Goal: Task Accomplishment & Management: Use online tool/utility

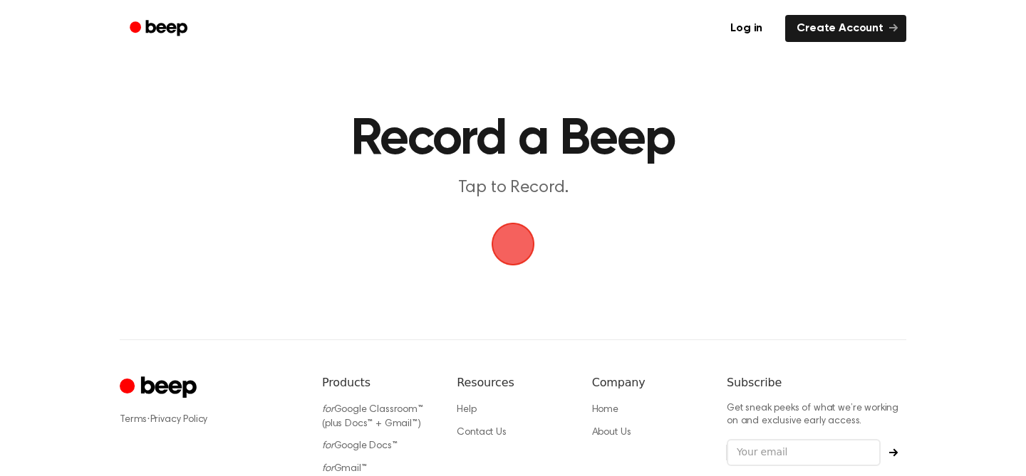
click at [524, 246] on span "button" at bounding box center [513, 244] width 40 height 40
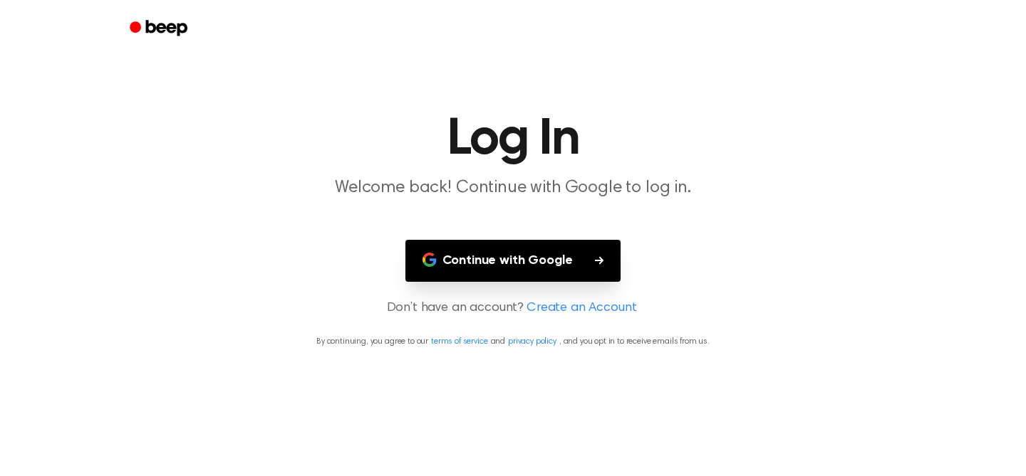
click at [559, 303] on link "Create an Account" at bounding box center [581, 308] width 110 height 19
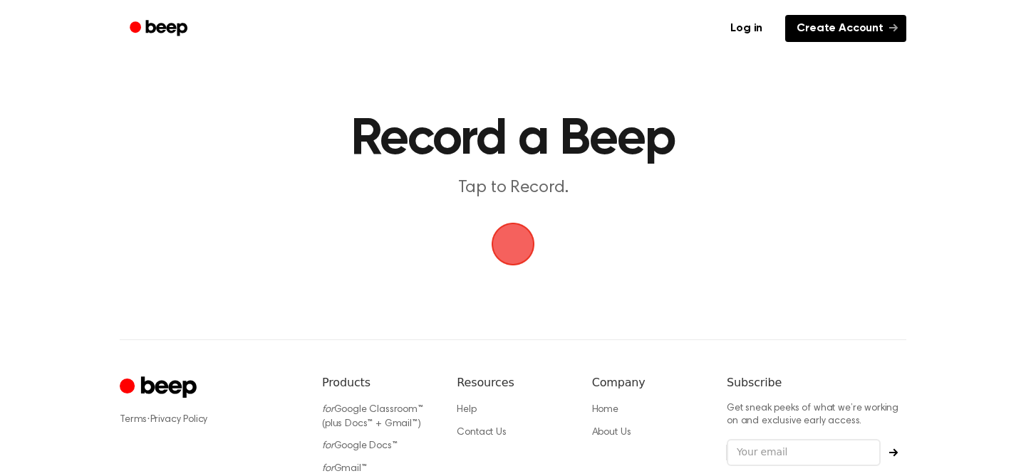
click at [828, 33] on link "Create Account" at bounding box center [845, 28] width 121 height 27
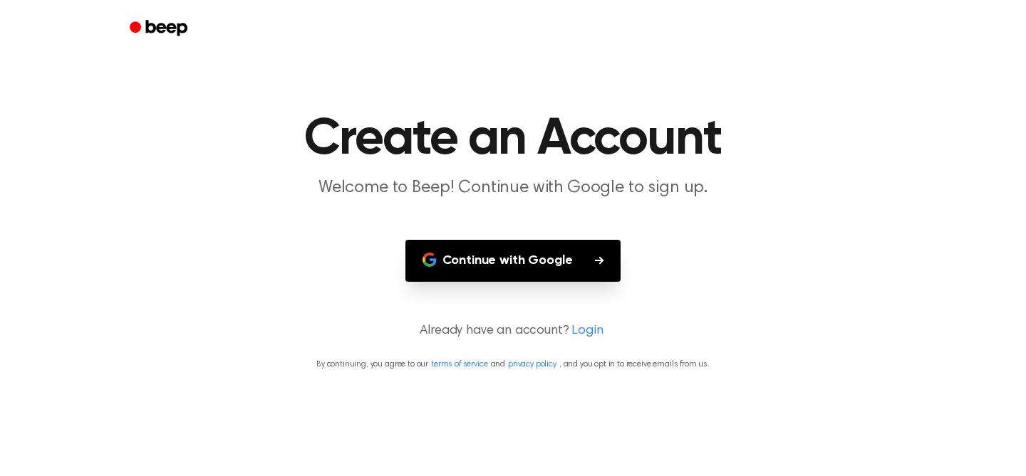
click at [585, 269] on button "Continue with Google" at bounding box center [513, 261] width 216 height 42
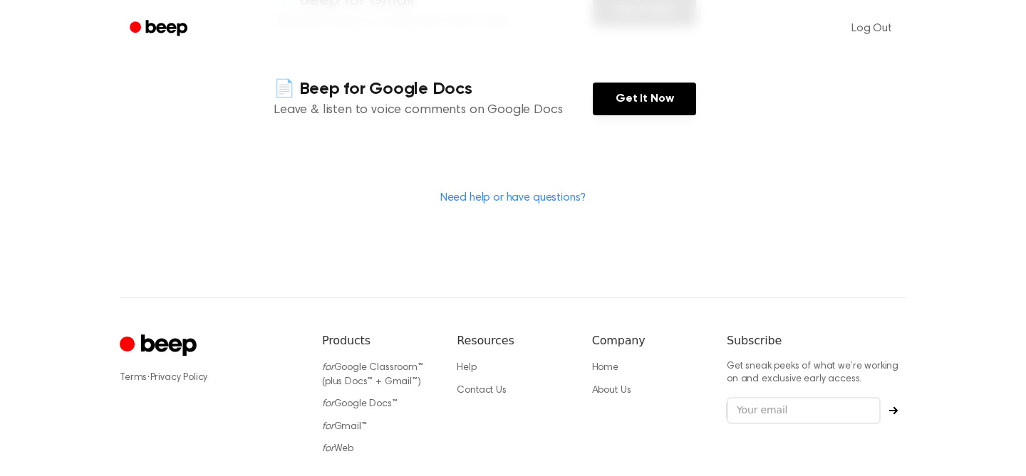
scroll to position [460, 0]
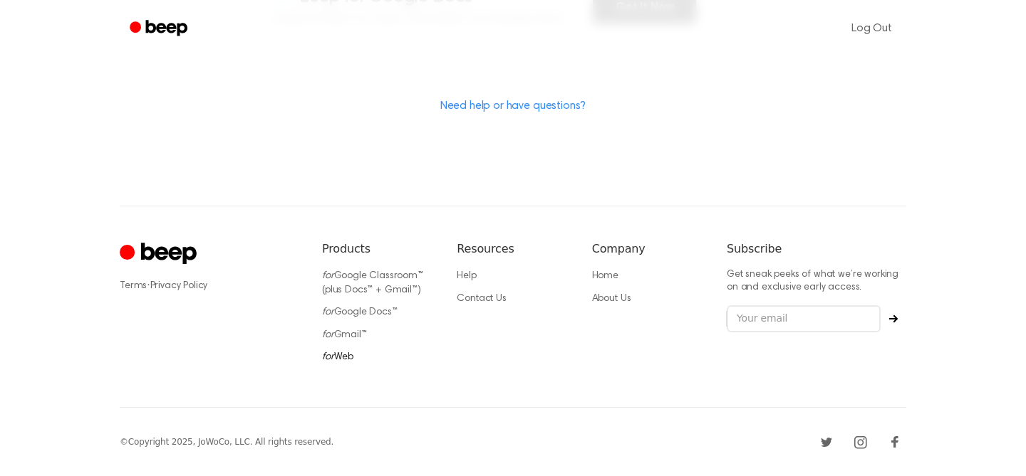
click at [344, 355] on link "for Web" at bounding box center [337, 358] width 31 height 10
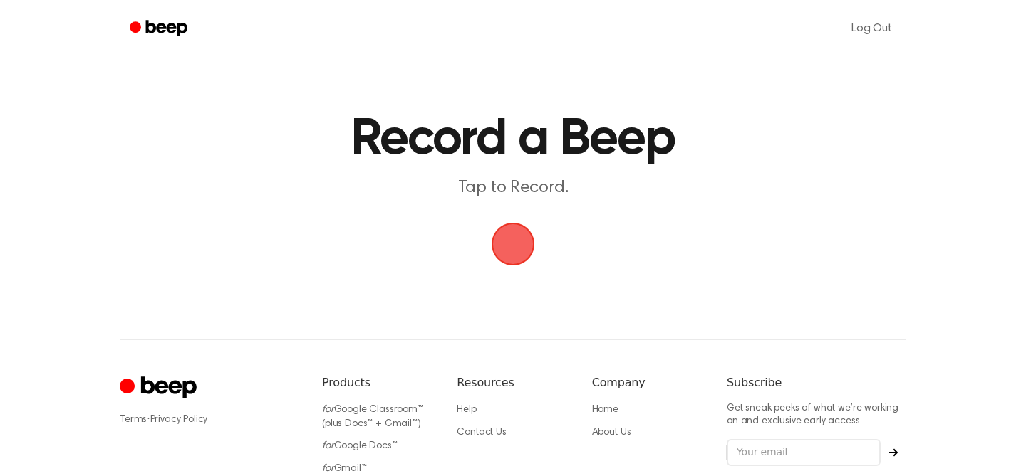
click at [521, 248] on span "button" at bounding box center [513, 244] width 40 height 40
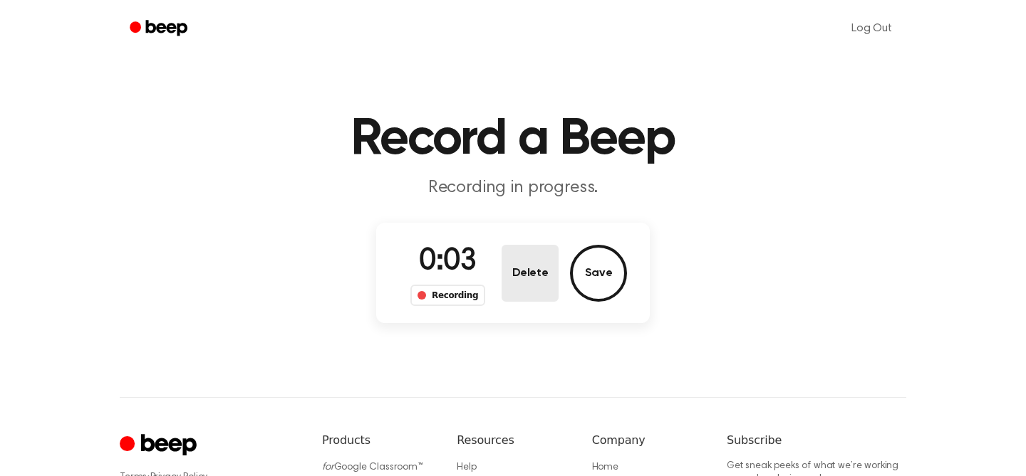
click at [536, 287] on button "Delete" at bounding box center [529, 273] width 57 height 57
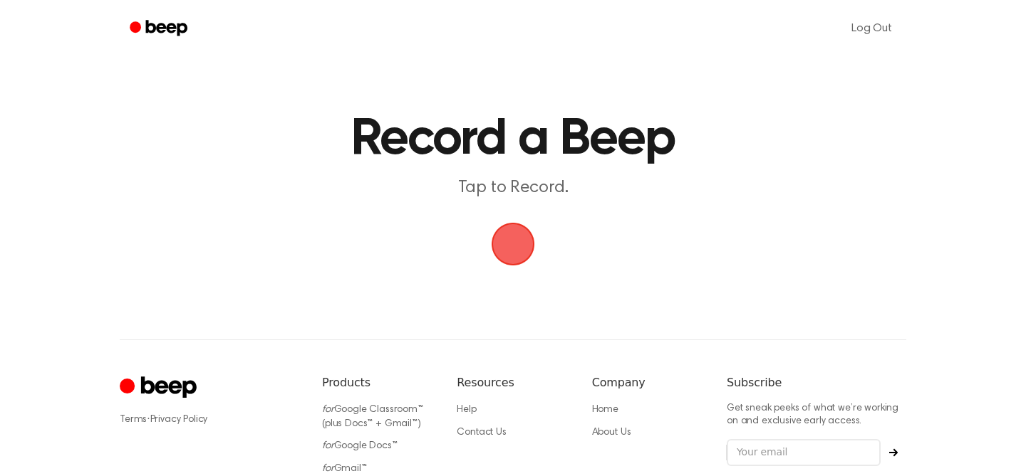
click at [523, 251] on span "button" at bounding box center [513, 244] width 48 height 48
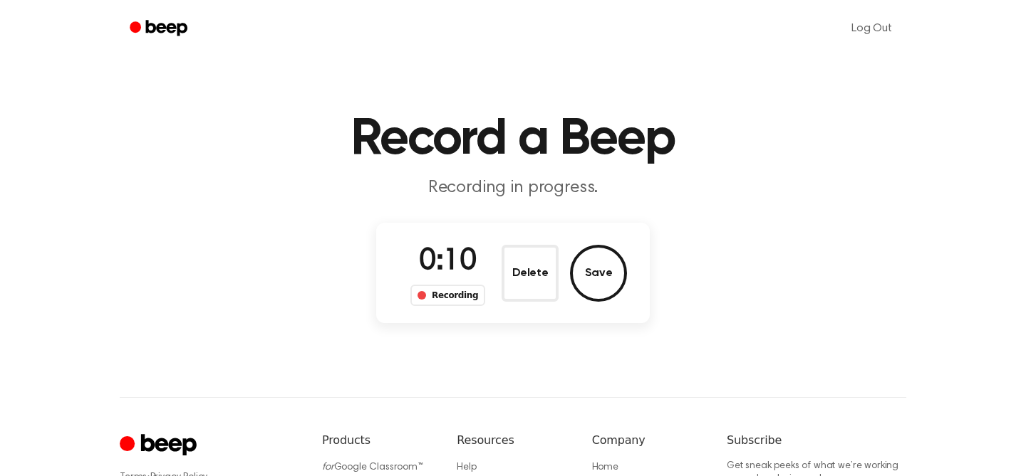
click at [523, 251] on button "Delete" at bounding box center [529, 273] width 57 height 57
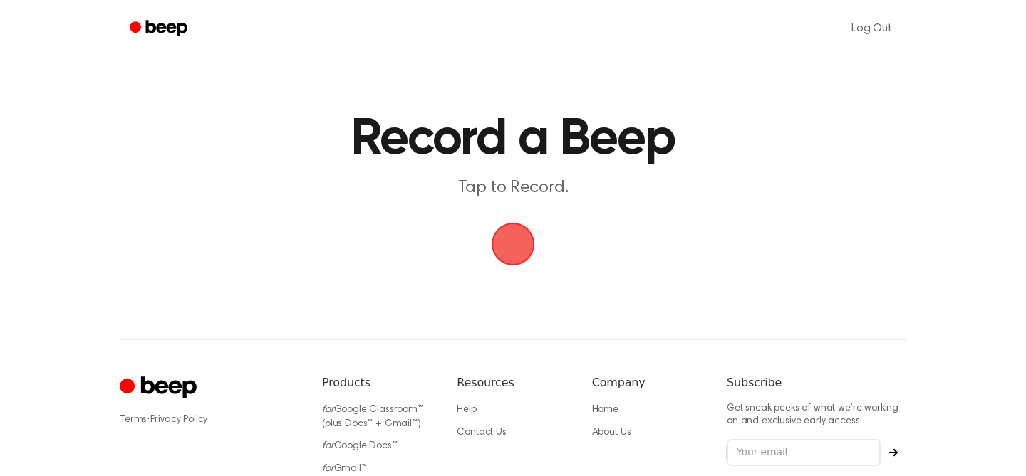
click at [521, 232] on span "button" at bounding box center [513, 244] width 48 height 48
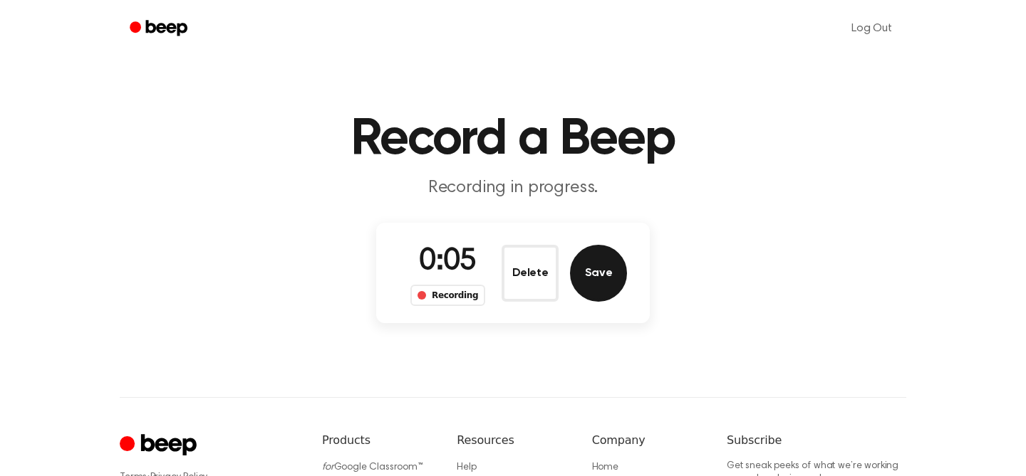
click at [595, 269] on button "Save" at bounding box center [598, 273] width 57 height 57
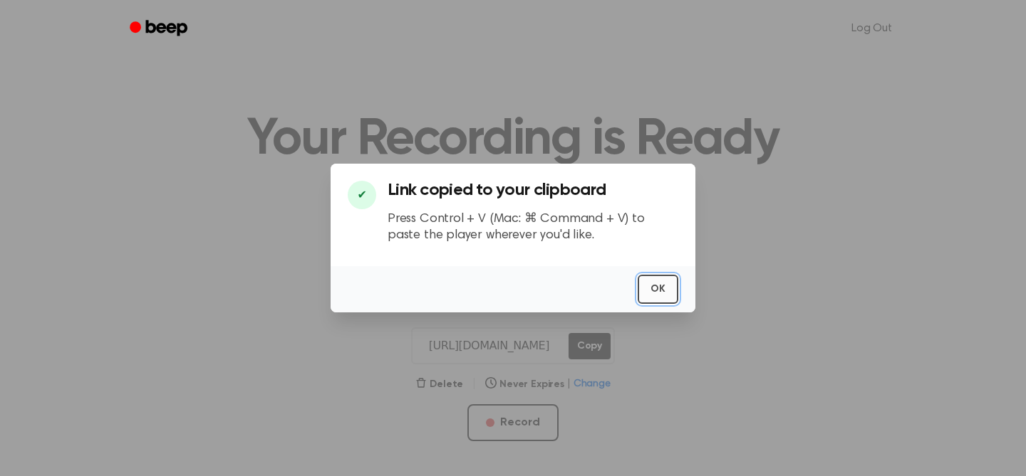
click at [657, 294] on button "OK" at bounding box center [657, 289] width 41 height 29
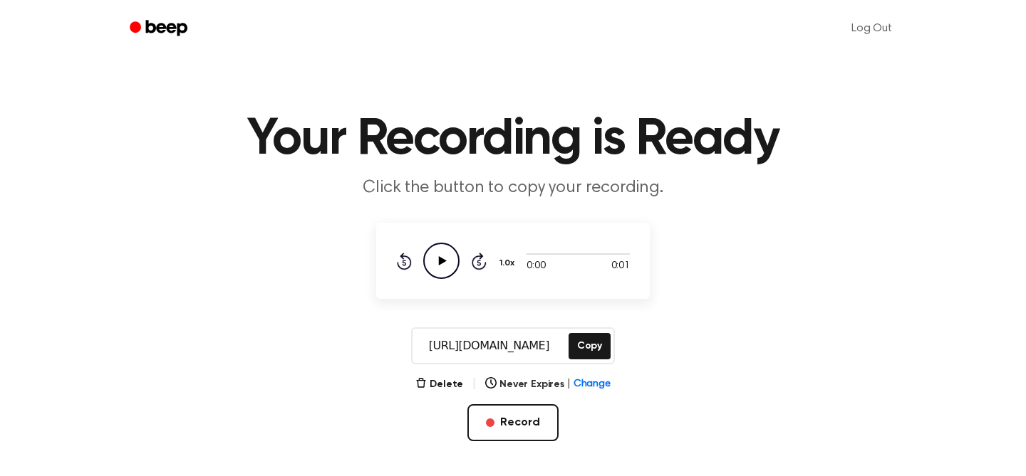
click at [434, 251] on icon "Play Audio" at bounding box center [441, 261] width 36 height 36
click at [437, 385] on button "Delete" at bounding box center [439, 384] width 48 height 15
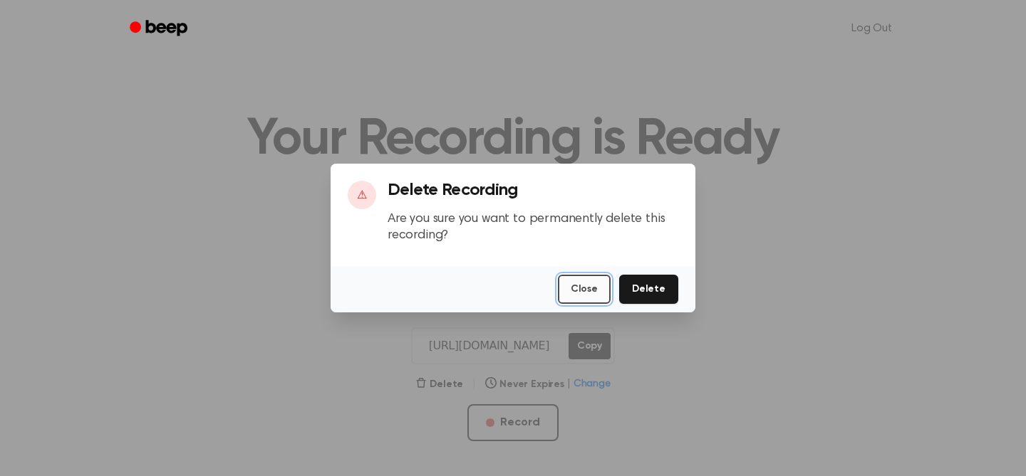
click at [585, 290] on button "Close" at bounding box center [584, 289] width 53 height 29
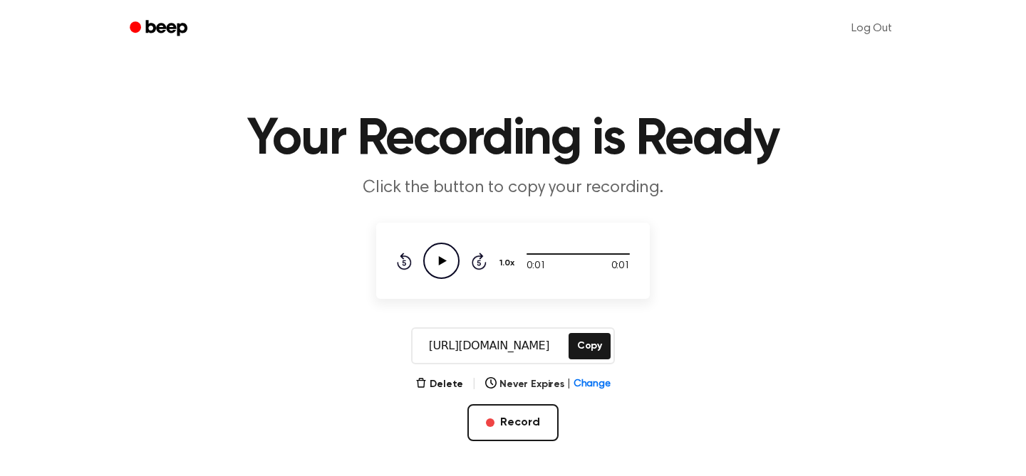
click at [405, 263] on icon at bounding box center [404, 263] width 4 height 6
click at [437, 381] on button "Delete" at bounding box center [439, 384] width 48 height 15
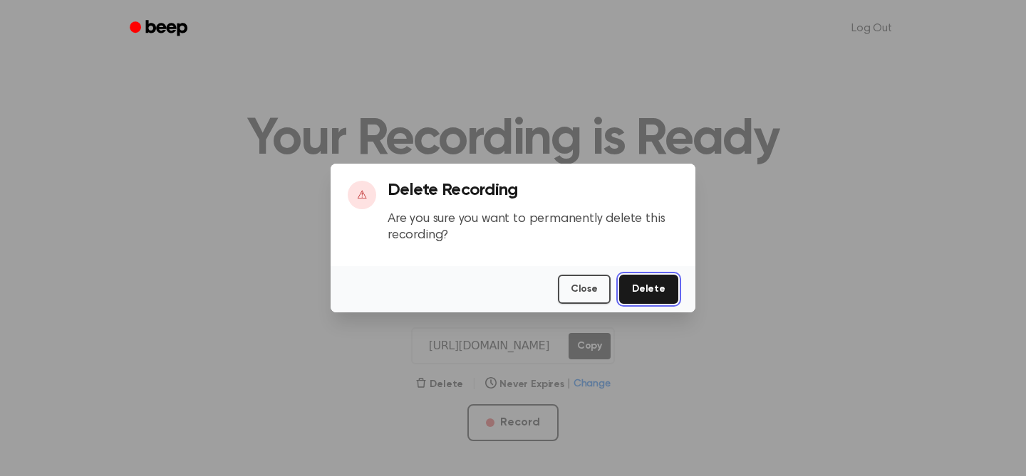
click at [651, 287] on button "Delete" at bounding box center [648, 289] width 59 height 29
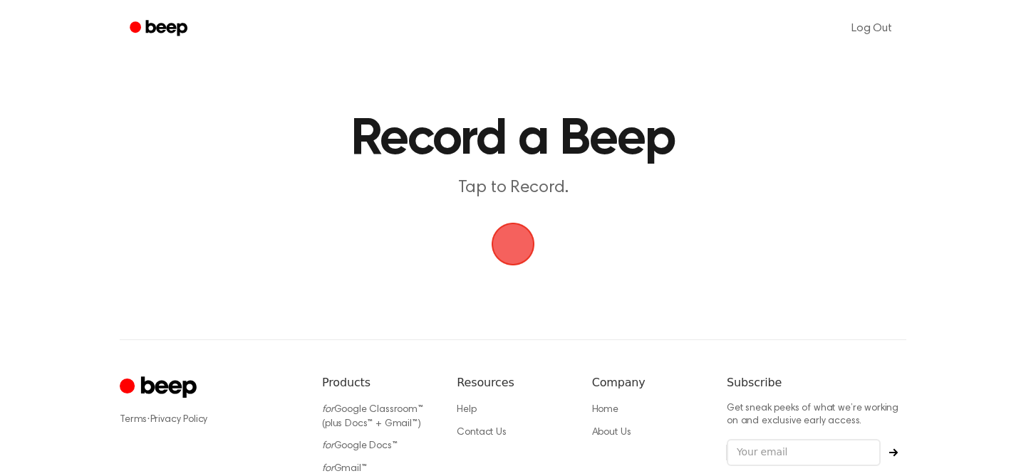
click at [504, 251] on span "button" at bounding box center [513, 244] width 40 height 40
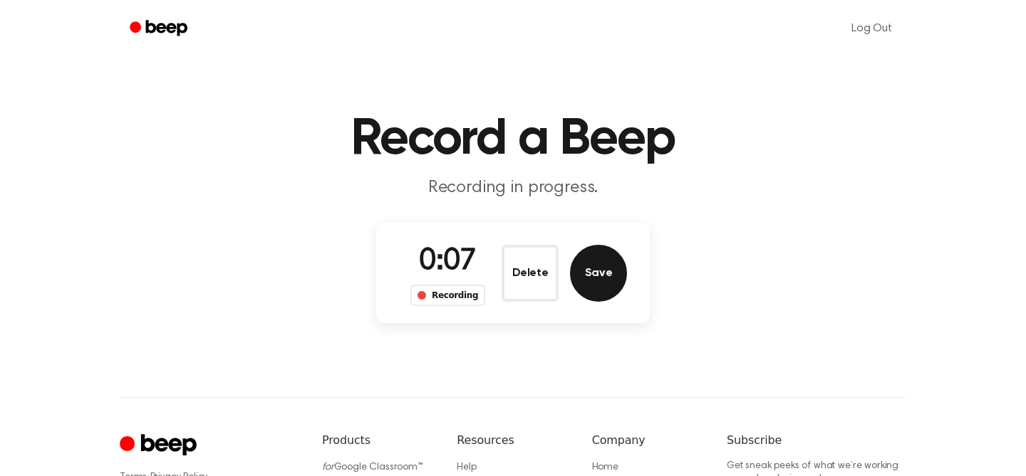
click at [599, 261] on button "Save" at bounding box center [598, 273] width 57 height 57
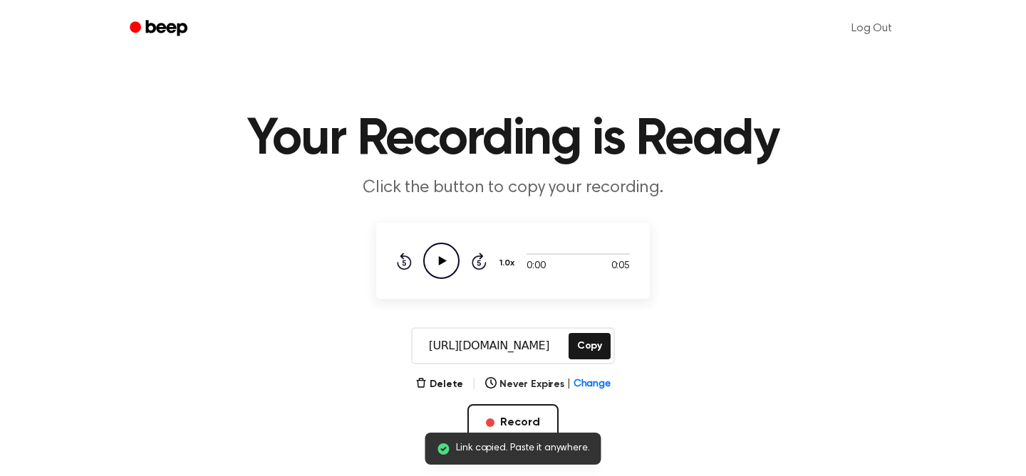
click at [440, 260] on icon at bounding box center [443, 260] width 8 height 9
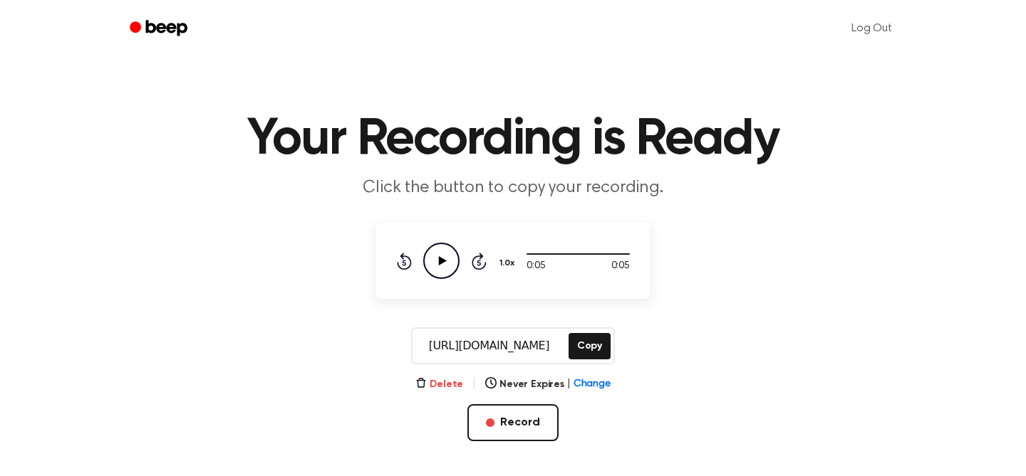
click at [449, 385] on button "Delete" at bounding box center [439, 384] width 48 height 15
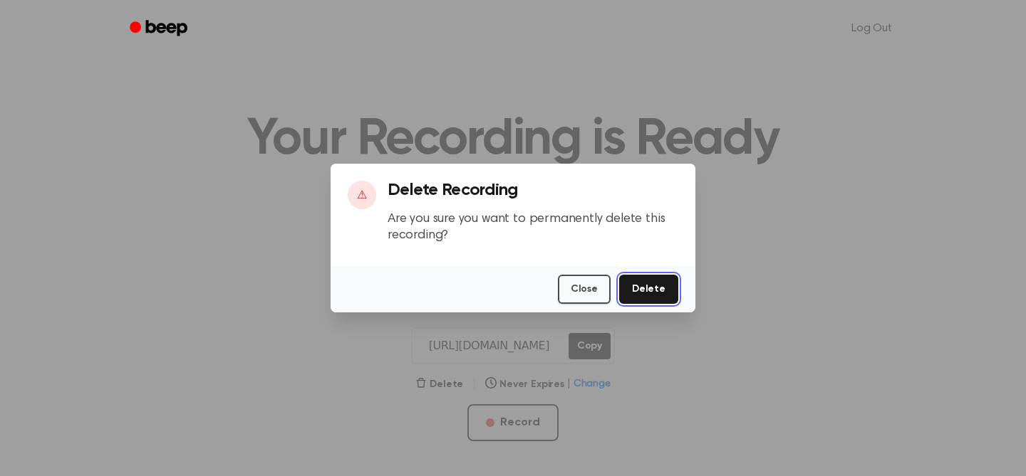
click at [660, 283] on button "Delete" at bounding box center [648, 289] width 59 height 29
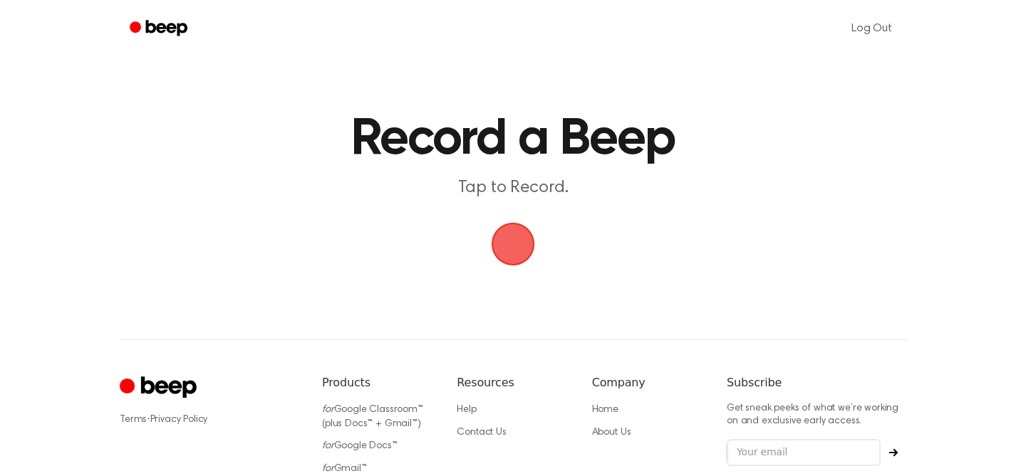
click at [523, 254] on span "button" at bounding box center [513, 244] width 40 height 40
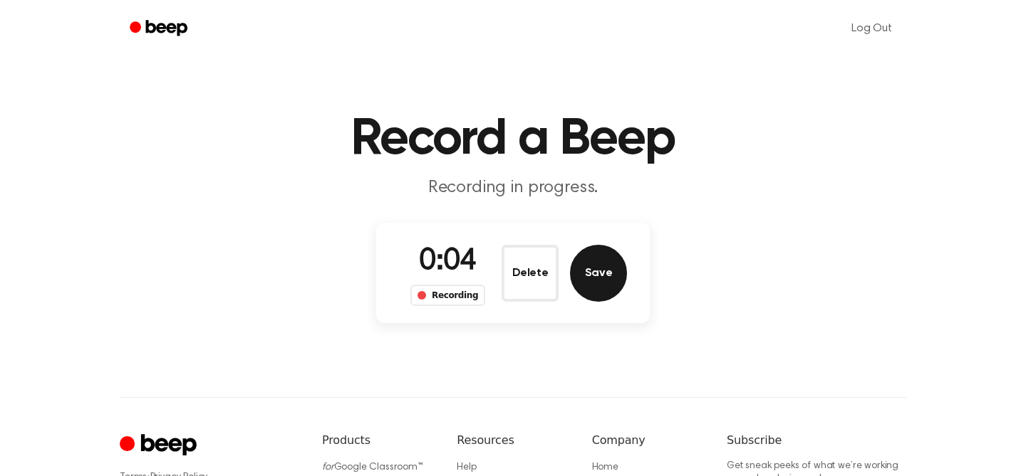
click at [600, 289] on button "Save" at bounding box center [598, 273] width 57 height 57
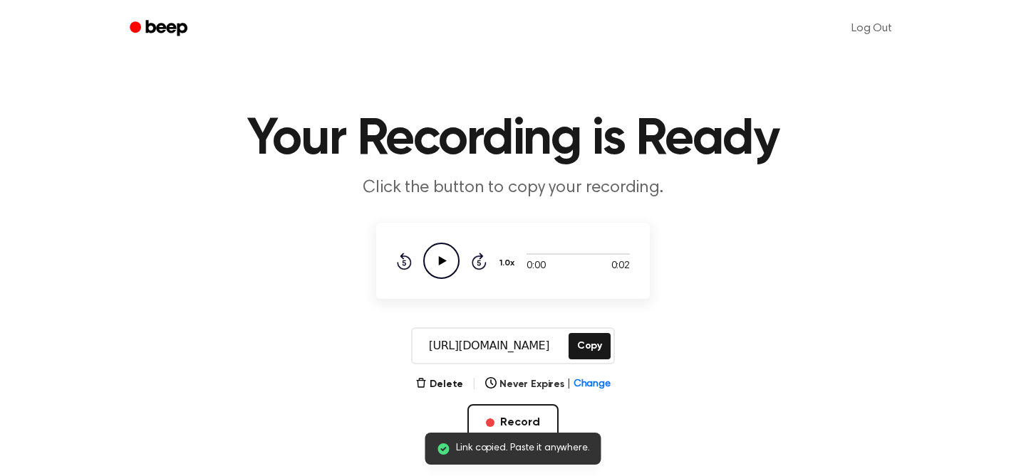
click at [451, 265] on icon "Play Audio" at bounding box center [441, 261] width 36 height 36
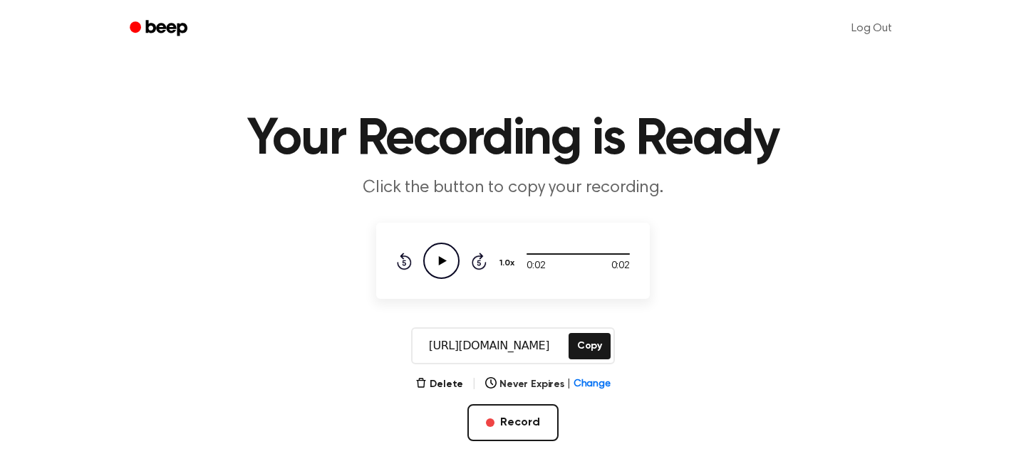
click at [444, 258] on icon "Play Audio" at bounding box center [441, 261] width 36 height 36
click at [437, 386] on button "Delete" at bounding box center [439, 384] width 48 height 15
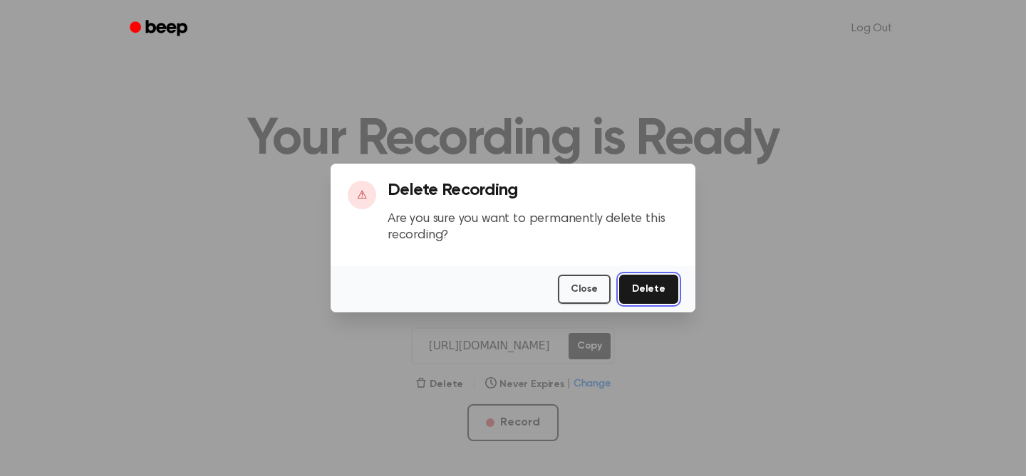
click at [649, 291] on button "Delete" at bounding box center [648, 289] width 59 height 29
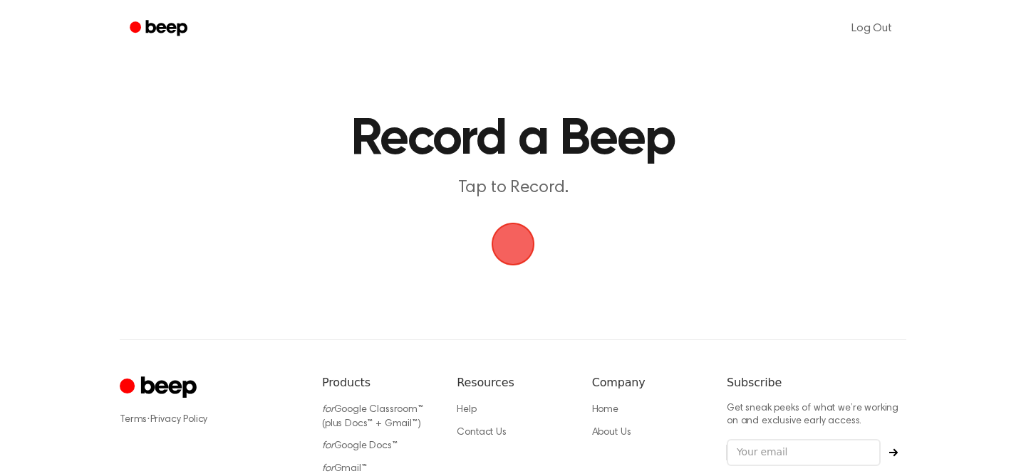
click at [503, 229] on span "button" at bounding box center [512, 244] width 57 height 57
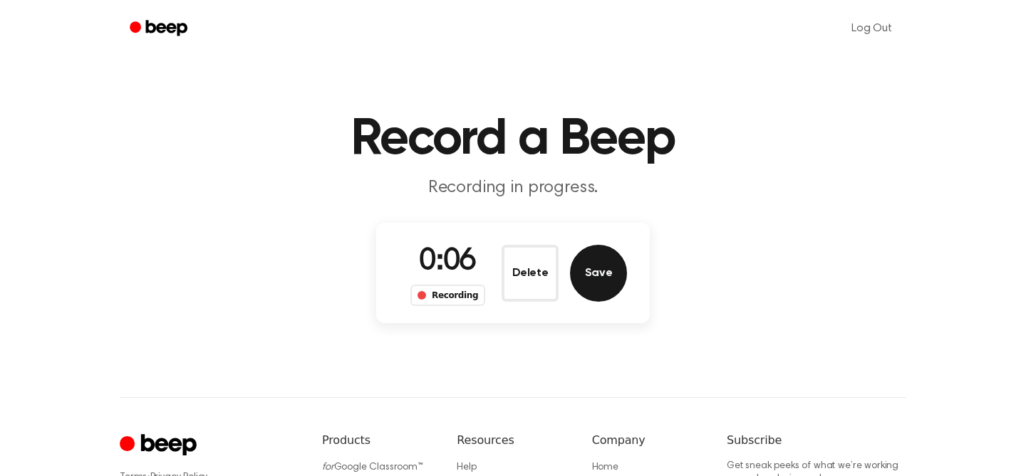
click at [591, 267] on button "Save" at bounding box center [598, 273] width 57 height 57
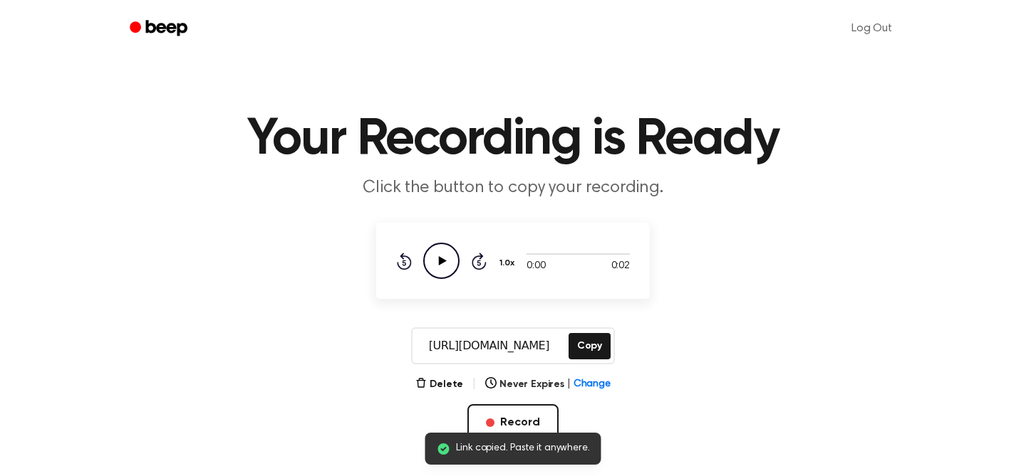
click at [443, 261] on icon at bounding box center [443, 260] width 8 height 9
click at [442, 254] on icon "Play Audio" at bounding box center [441, 261] width 36 height 36
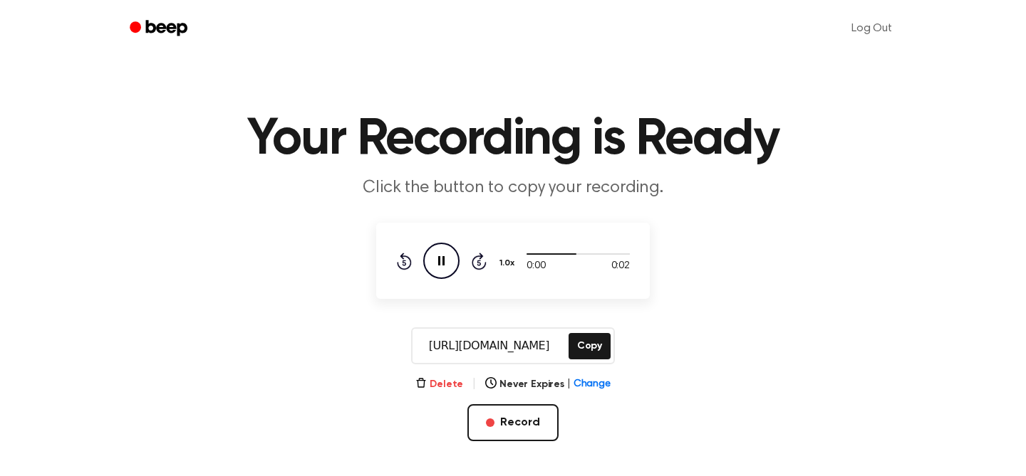
click at [439, 385] on button "Delete" at bounding box center [439, 384] width 48 height 15
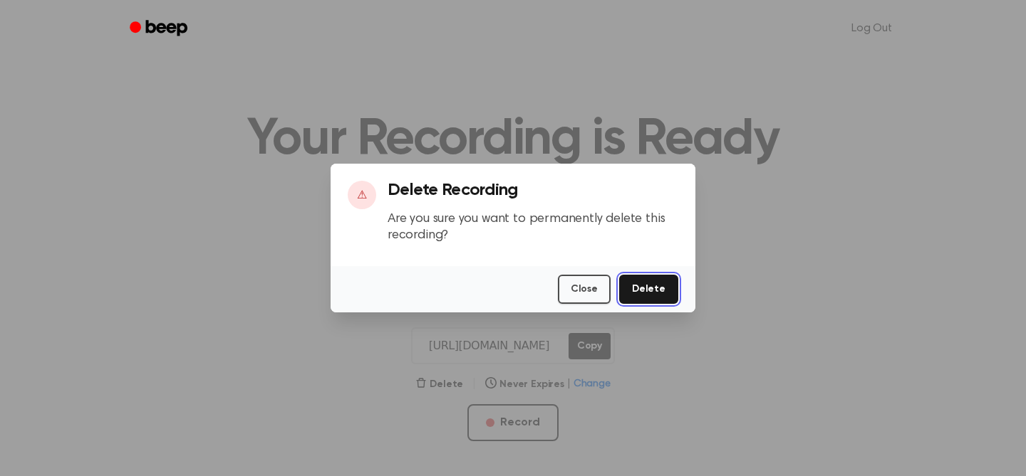
click at [665, 290] on button "Delete" at bounding box center [648, 289] width 59 height 29
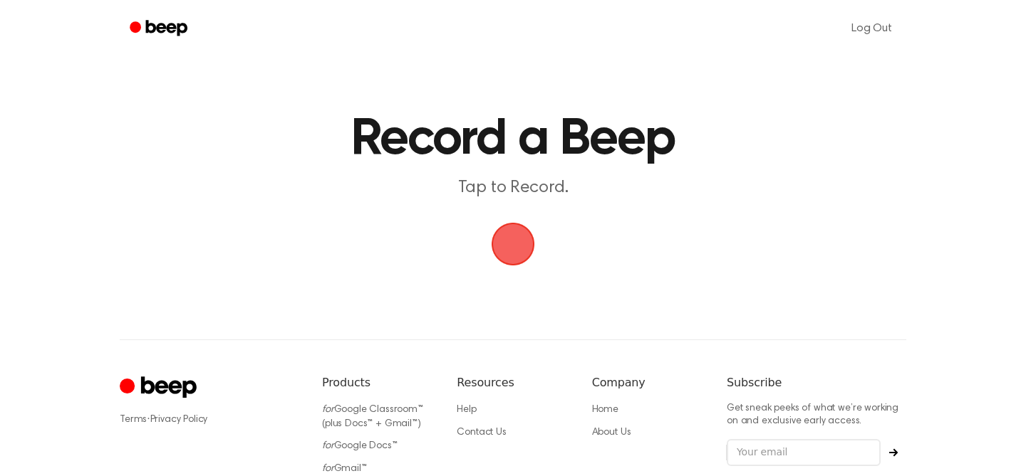
click at [517, 249] on span "button" at bounding box center [513, 244] width 60 height 60
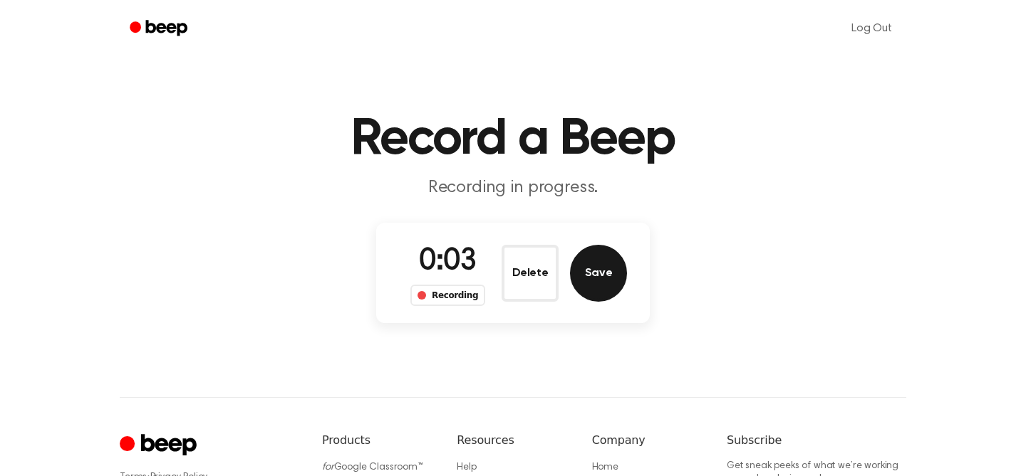
click at [601, 273] on button "Save" at bounding box center [598, 273] width 57 height 57
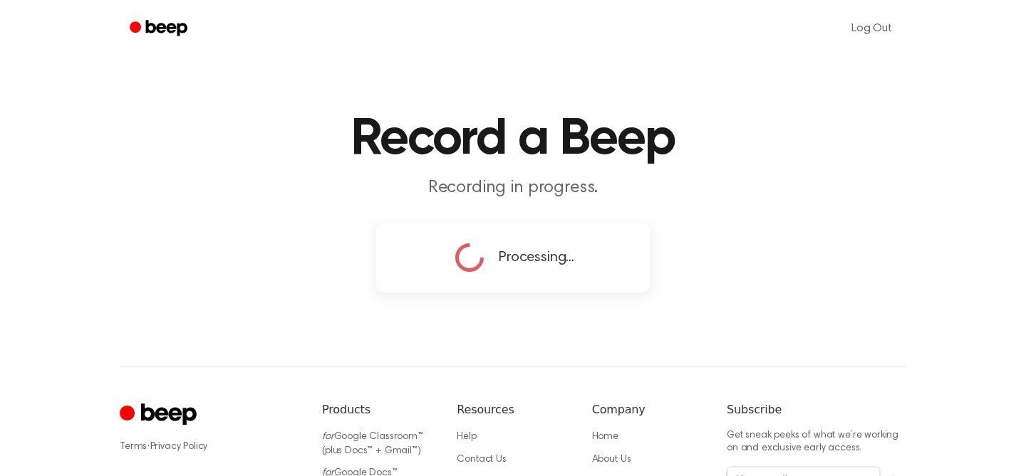
click at [601, 273] on div "Processing..." at bounding box center [513, 258] width 228 height 36
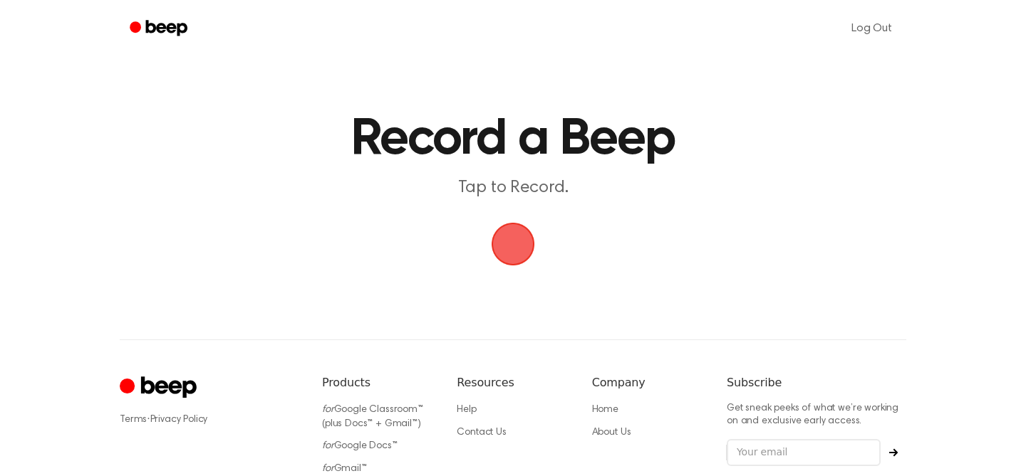
click at [513, 251] on span "button" at bounding box center [513, 244] width 40 height 40
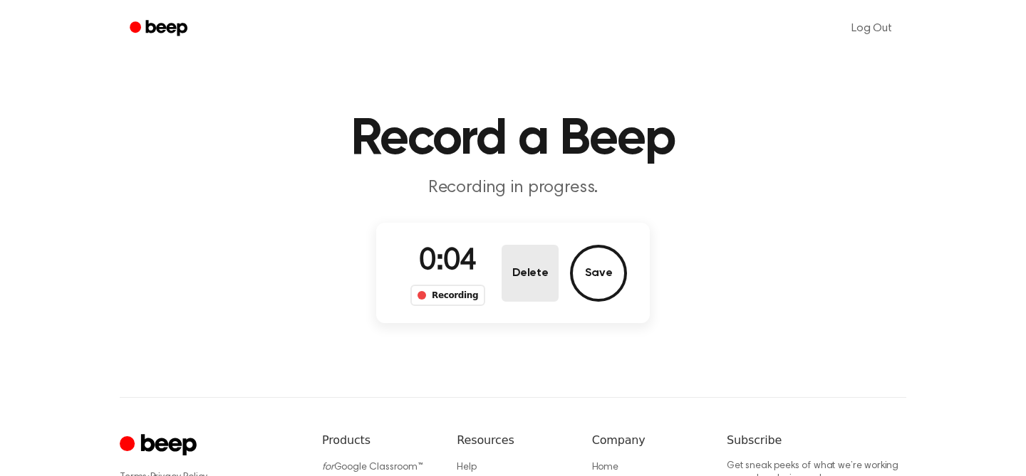
click at [541, 286] on button "Delete" at bounding box center [529, 273] width 57 height 57
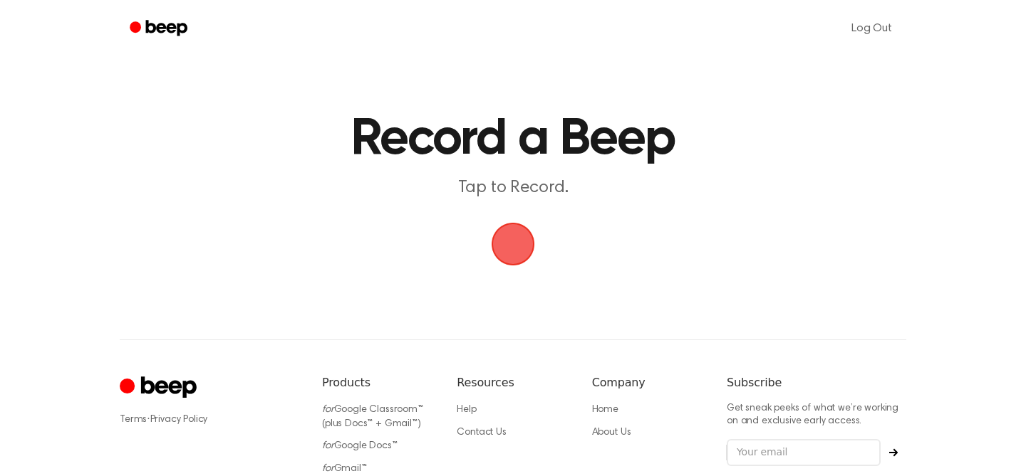
click at [518, 244] on span "button" at bounding box center [513, 244] width 40 height 40
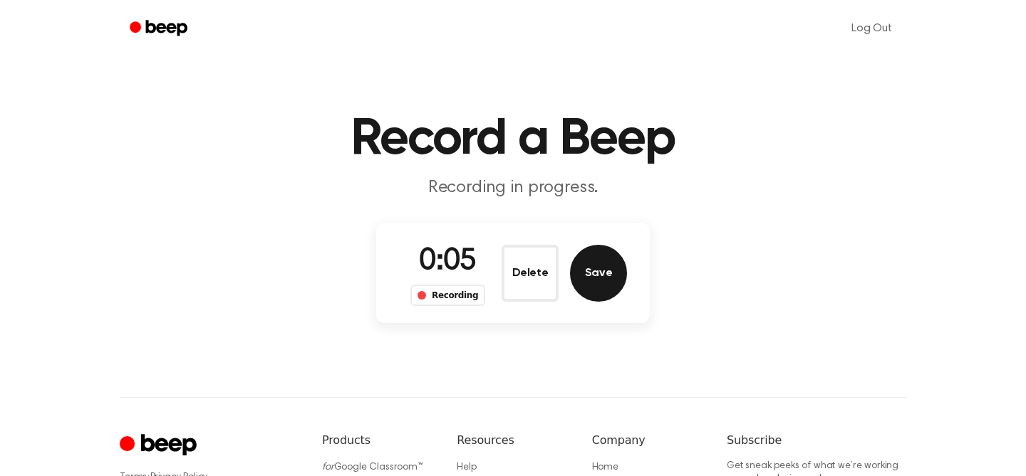
click at [615, 271] on button "Save" at bounding box center [598, 273] width 57 height 57
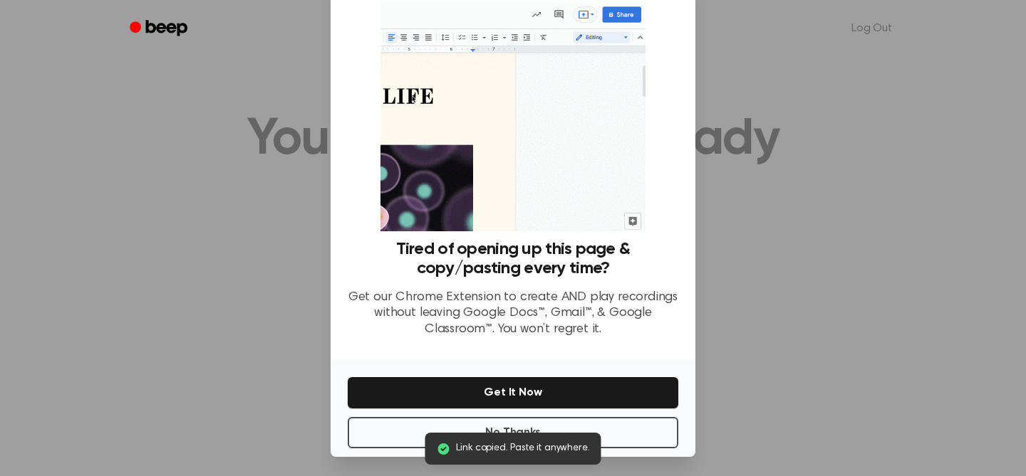
scroll to position [42, 0]
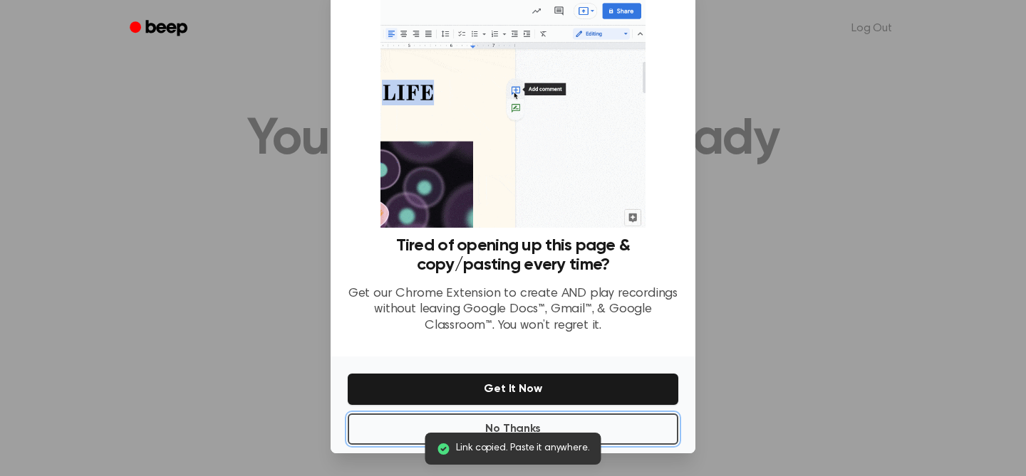
click at [531, 427] on button "No Thanks" at bounding box center [513, 429] width 330 height 31
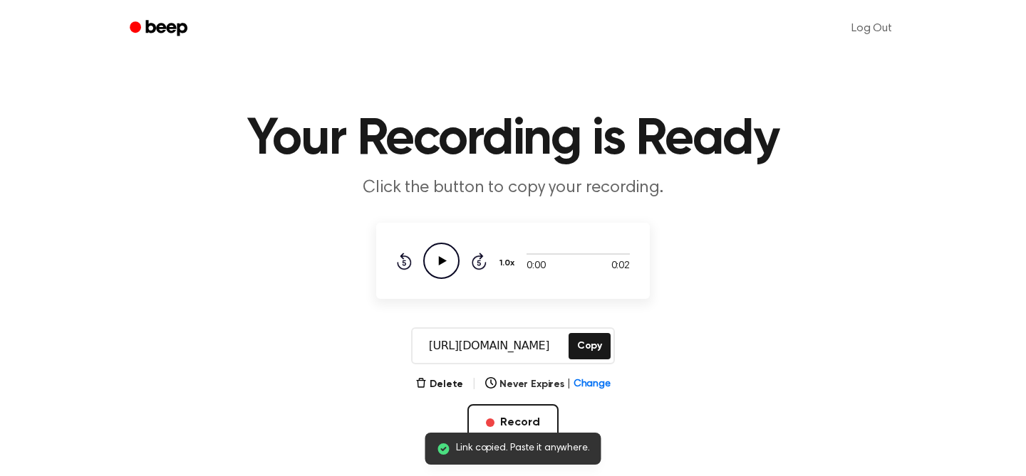
click at [444, 255] on icon "Play Audio" at bounding box center [441, 261] width 36 height 36
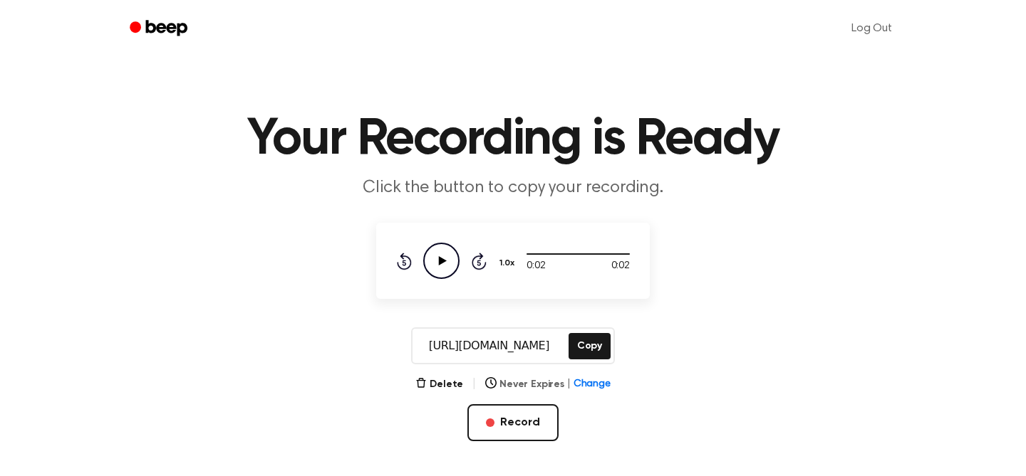
click at [585, 383] on span "Change" at bounding box center [591, 384] width 37 height 15
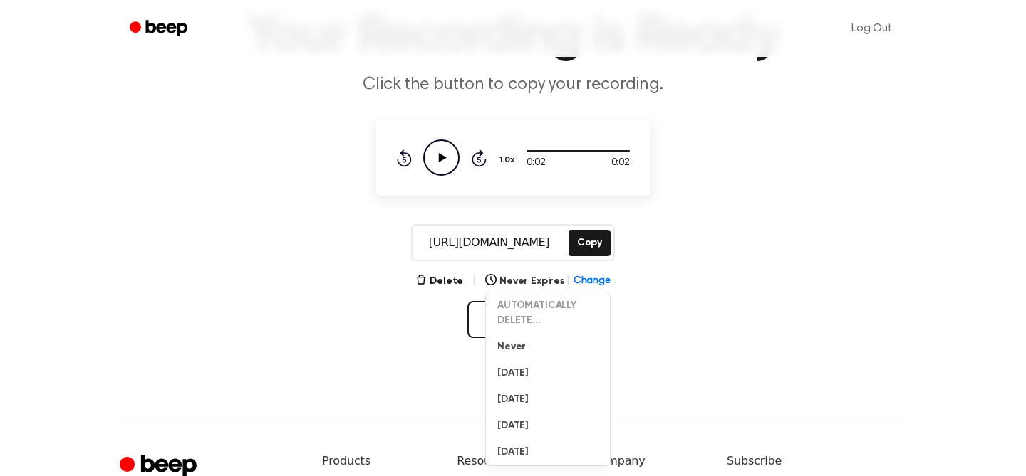
scroll to position [148, 0]
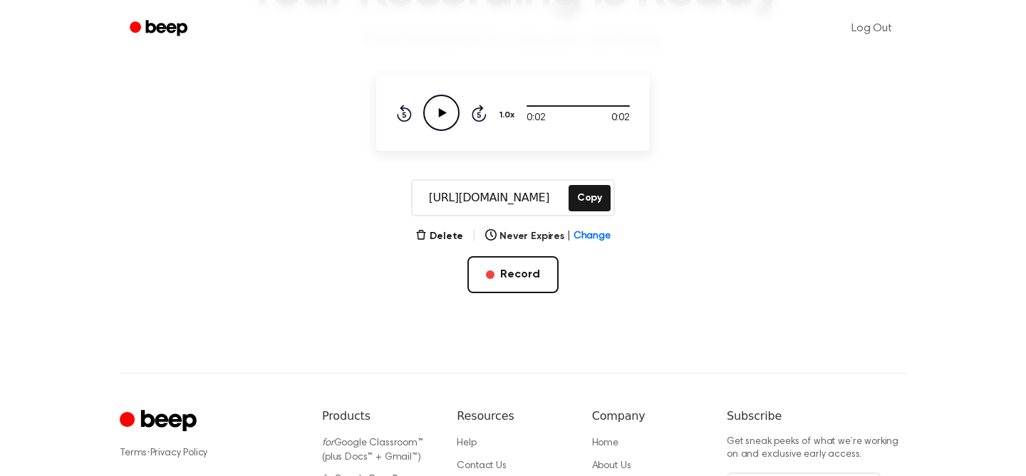
click at [657, 281] on main "Your Recording is Ready Click the button to copy your recording. 0:02 0:02 Your…" at bounding box center [513, 78] width 1026 height 453
click at [436, 235] on button "Delete" at bounding box center [439, 236] width 48 height 15
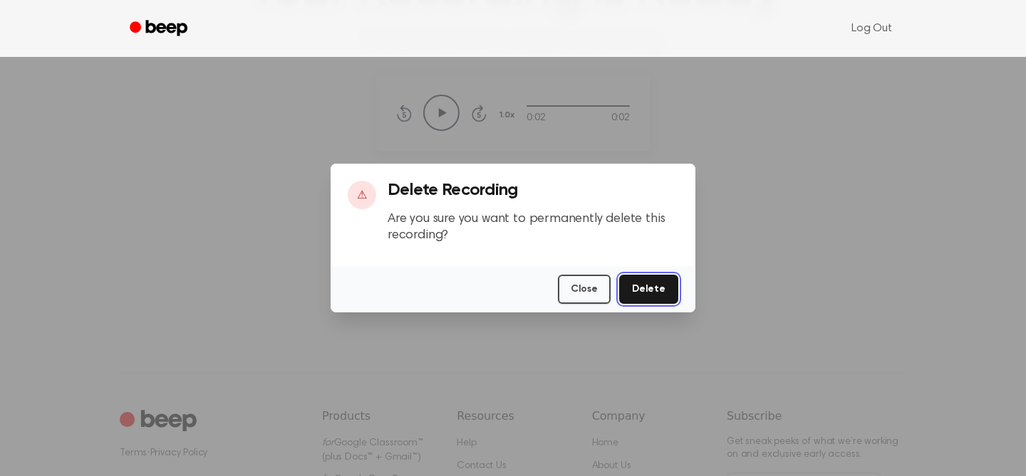
click at [658, 292] on button "Delete" at bounding box center [648, 289] width 59 height 29
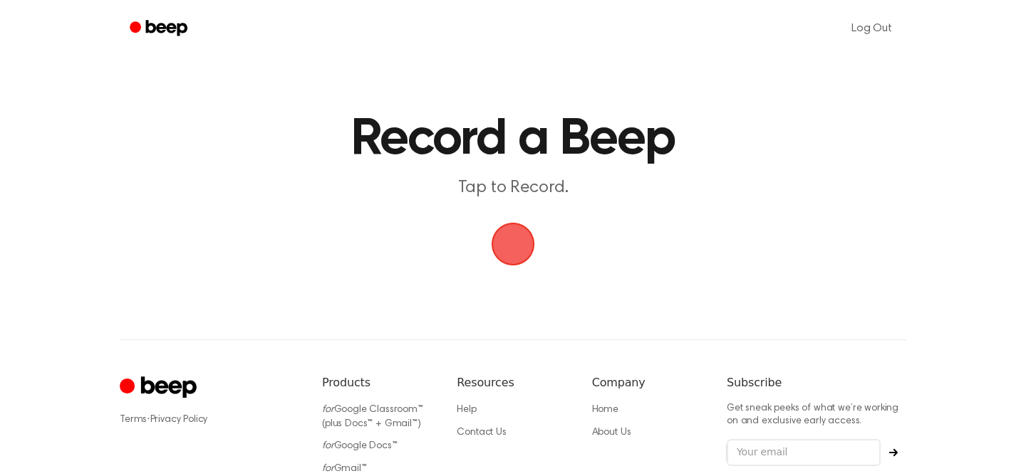
click at [526, 246] on span "button" at bounding box center [513, 245] width 46 height 46
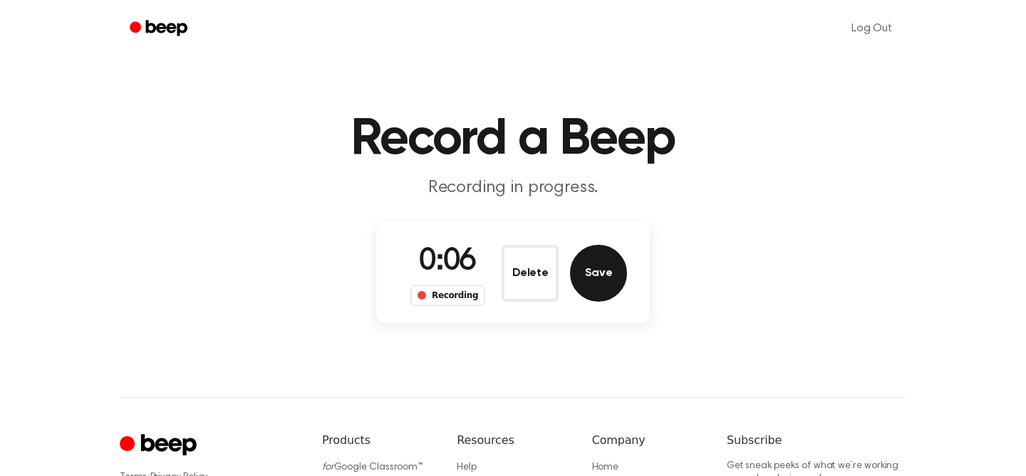
click at [617, 274] on button "Save" at bounding box center [598, 273] width 57 height 57
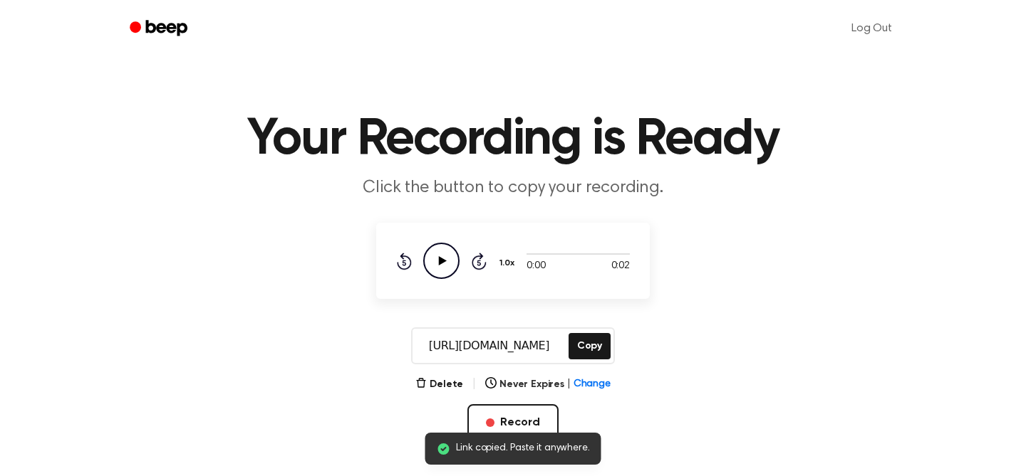
click at [452, 258] on icon "Play Audio" at bounding box center [441, 261] width 36 height 36
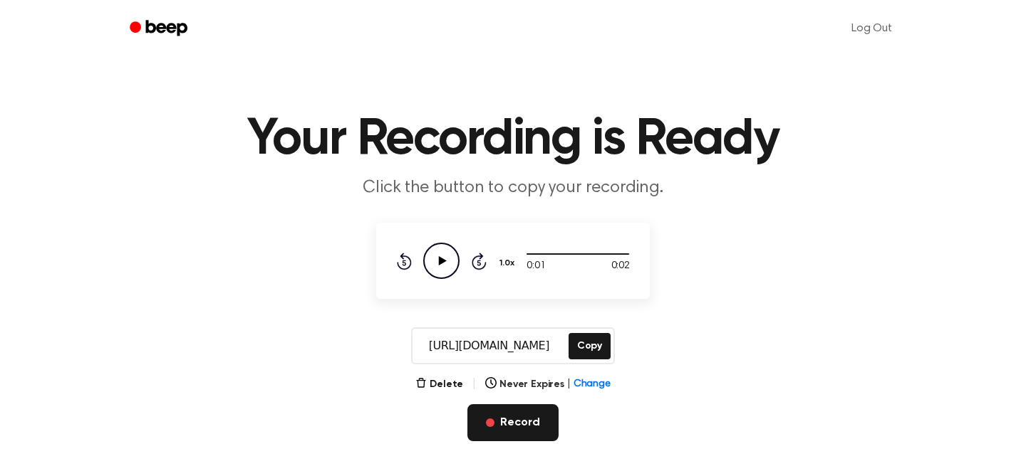
click at [522, 415] on button "Record" at bounding box center [512, 423] width 90 height 37
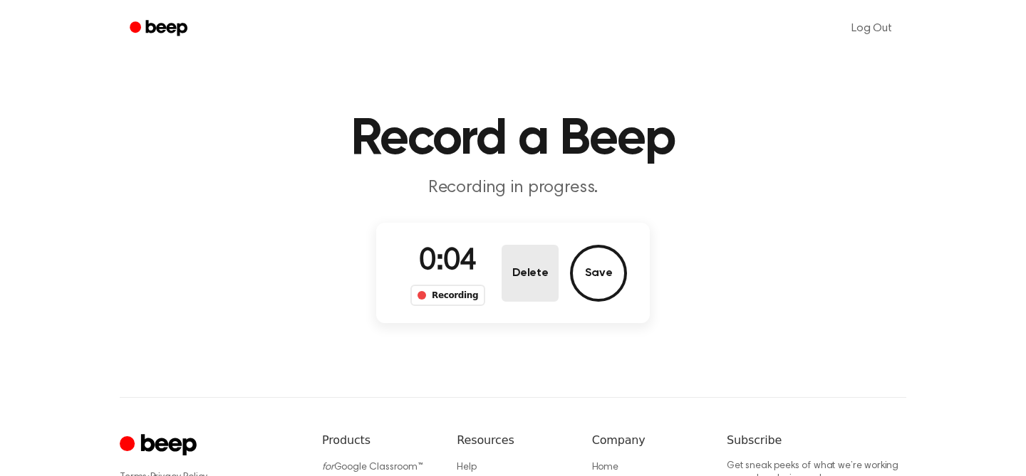
click at [544, 273] on button "Delete" at bounding box center [529, 273] width 57 height 57
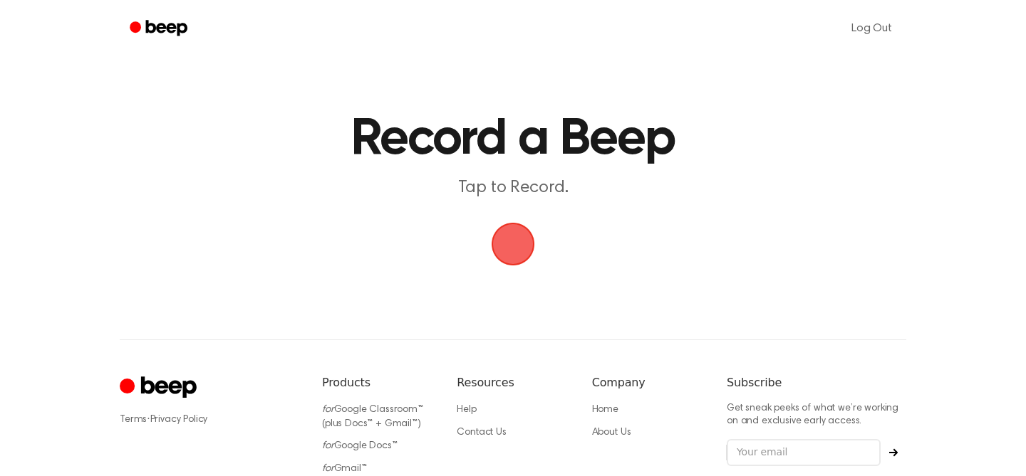
click at [515, 260] on span "button" at bounding box center [513, 244] width 40 height 40
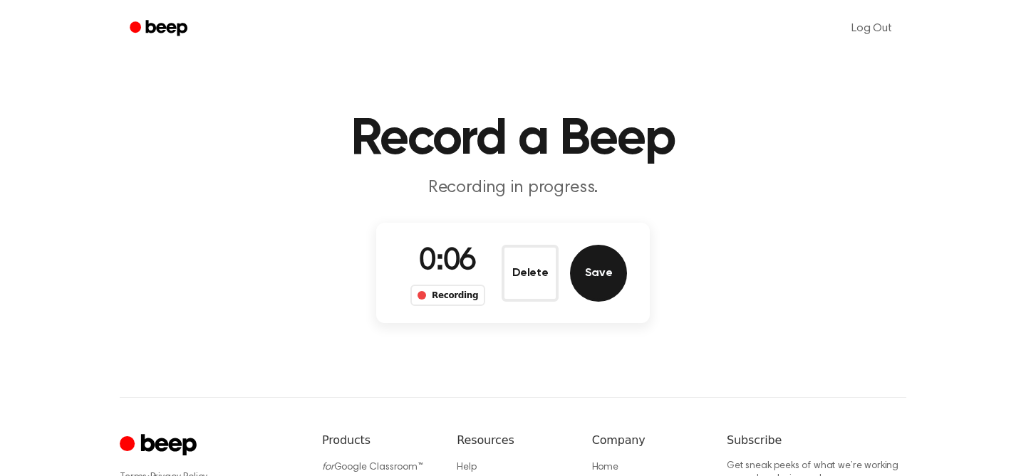
click at [580, 275] on button "Save" at bounding box center [598, 273] width 57 height 57
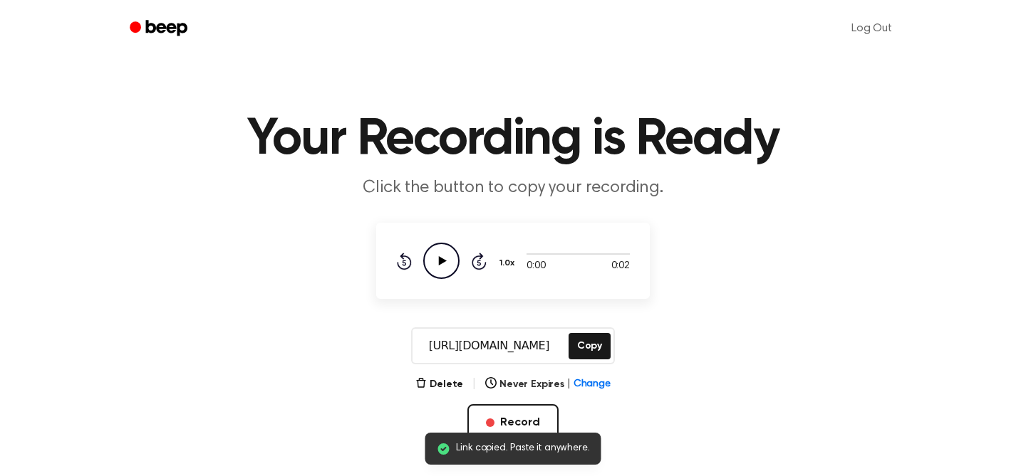
click at [452, 256] on icon "Play Audio" at bounding box center [441, 261] width 36 height 36
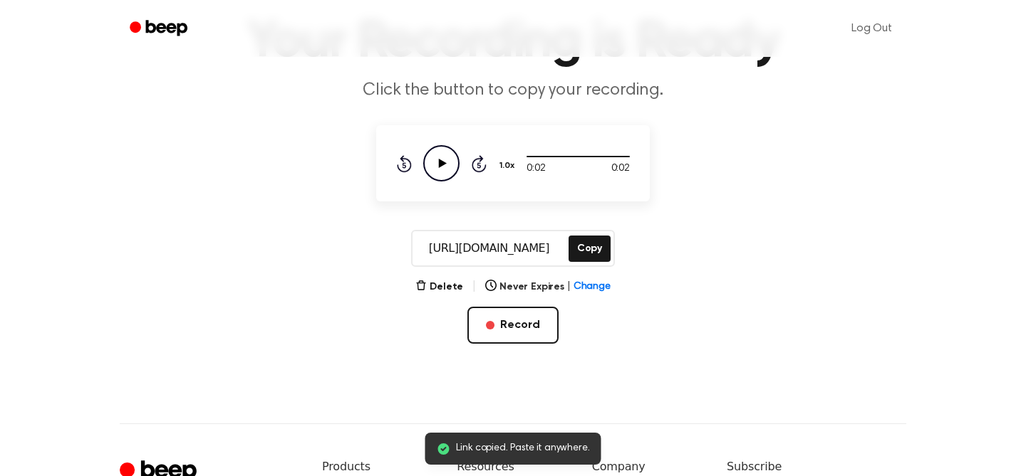
scroll to position [108, 0]
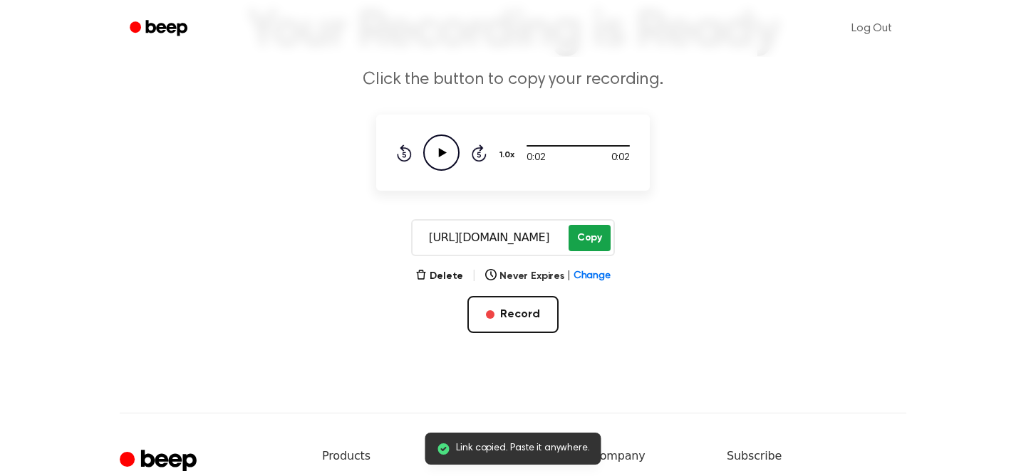
click at [575, 238] on button "Copy" at bounding box center [589, 238] width 42 height 26
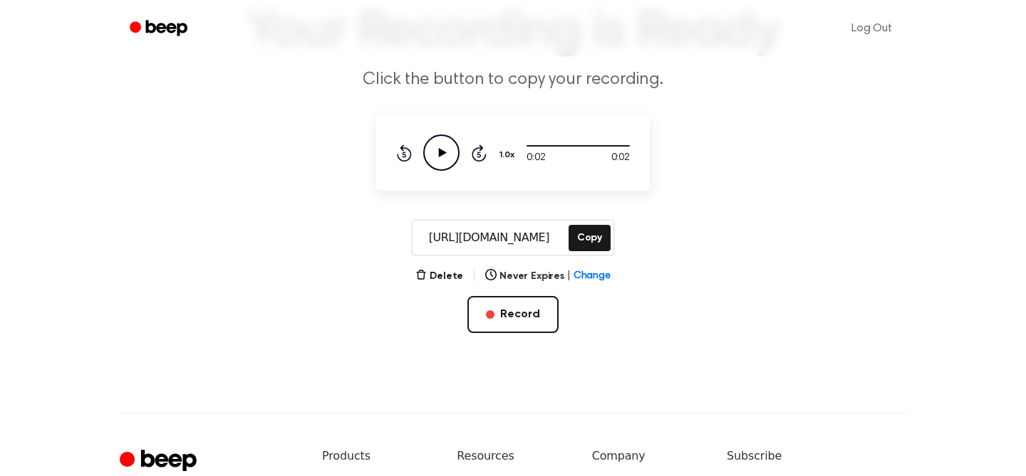
click at [443, 140] on icon "Play Audio" at bounding box center [441, 153] width 36 height 36
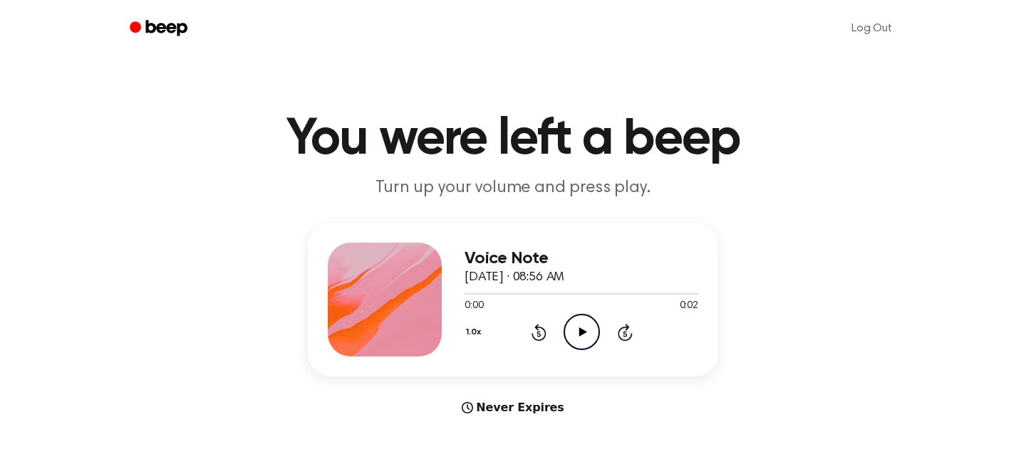
click at [583, 318] on icon "Play Audio" at bounding box center [581, 332] width 36 height 36
